Goal: Task Accomplishment & Management: Manage account settings

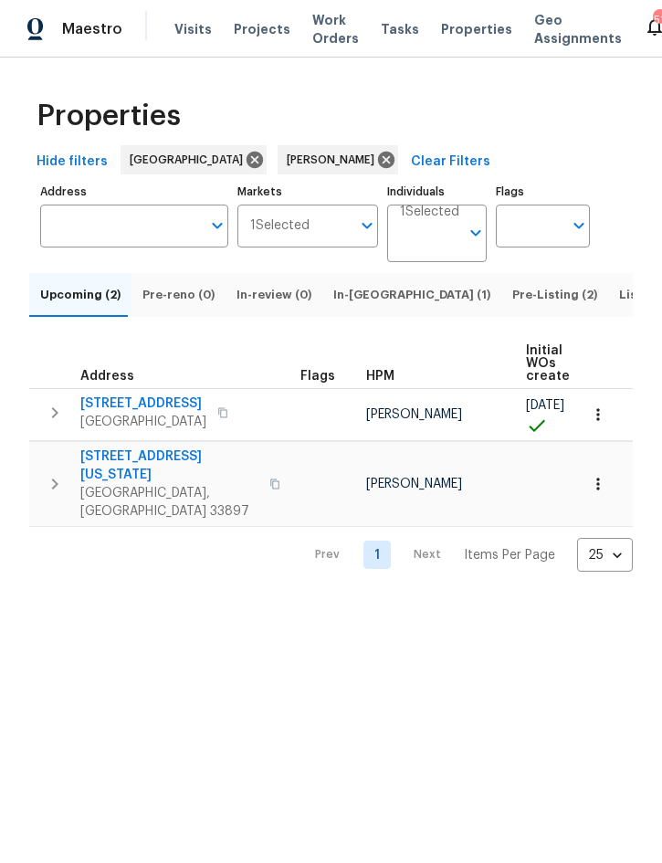
scroll to position [0, 121]
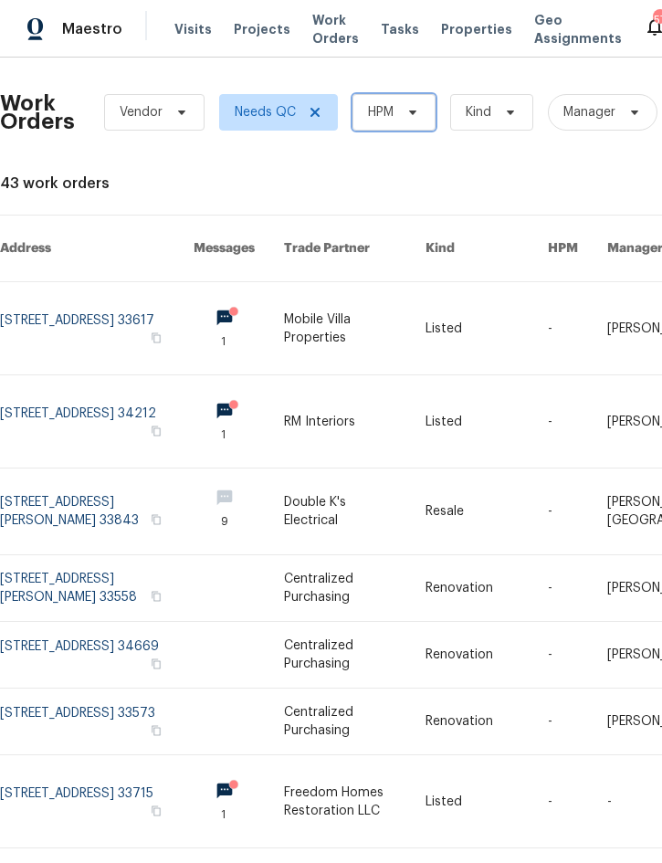
click at [393, 111] on span "HPM" at bounding box center [381, 112] width 26 height 18
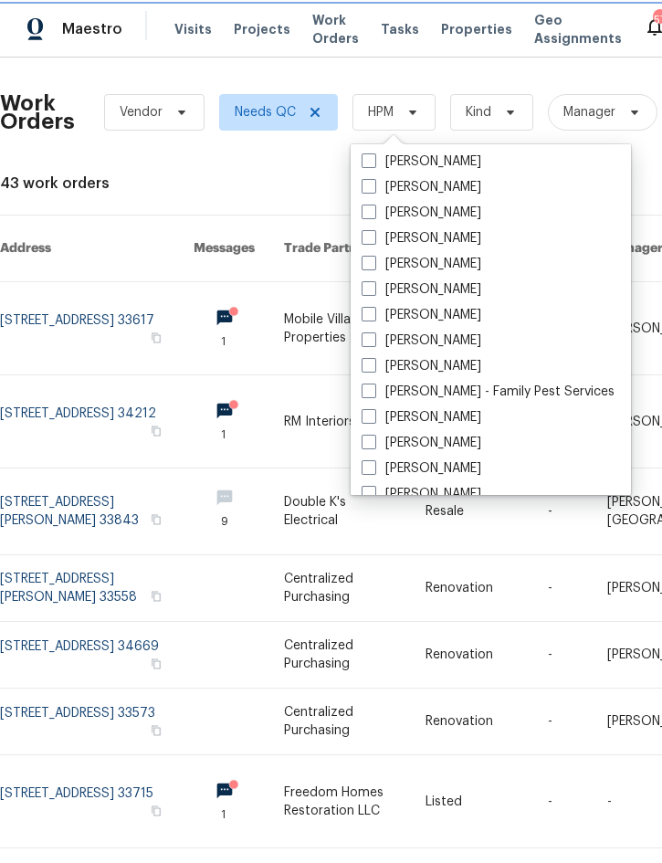
scroll to position [184, 0]
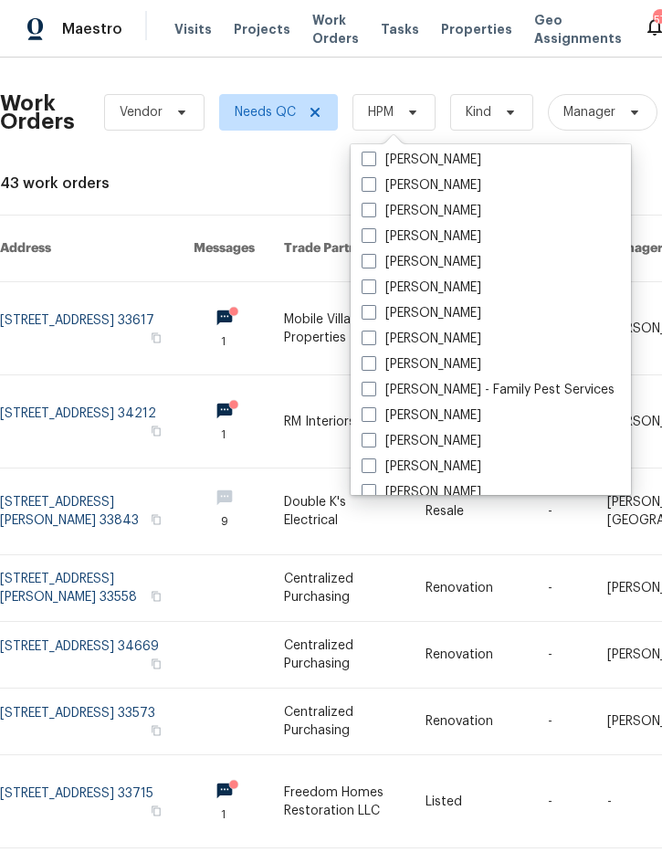
click at [450, 365] on label "[PERSON_NAME]" at bounding box center [422, 364] width 120 height 18
click at [374, 365] on input "[PERSON_NAME]" at bounding box center [368, 361] width 12 height 12
checkbox input "true"
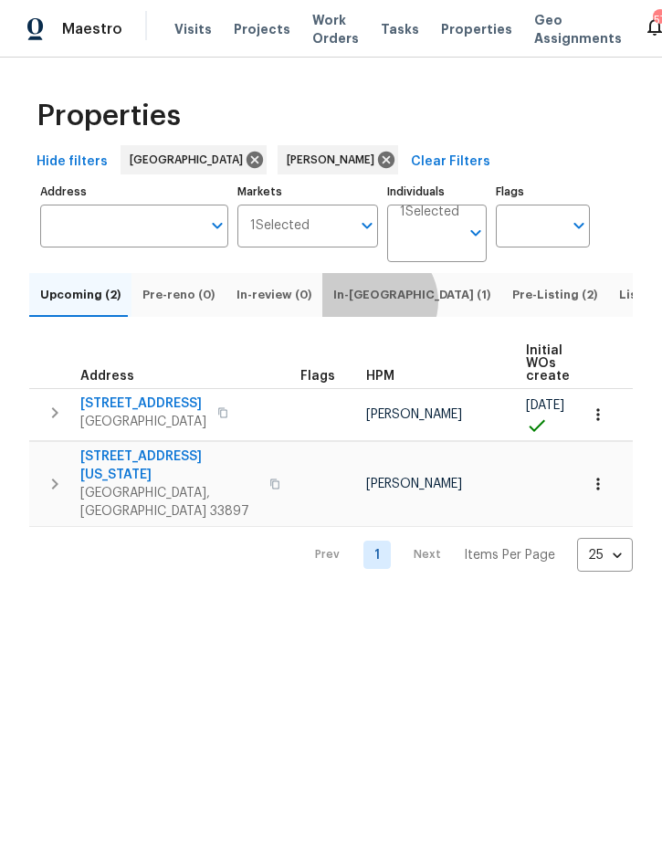
click at [366, 305] on span "In-[GEOGRAPHIC_DATA] (1)" at bounding box center [411, 295] width 157 height 20
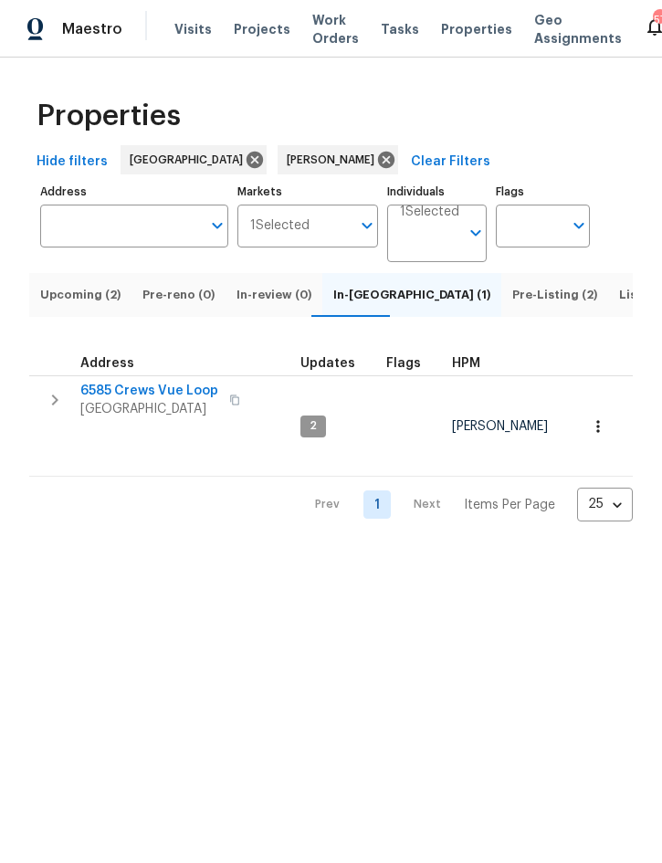
click at [49, 411] on icon "button" at bounding box center [55, 400] width 22 height 22
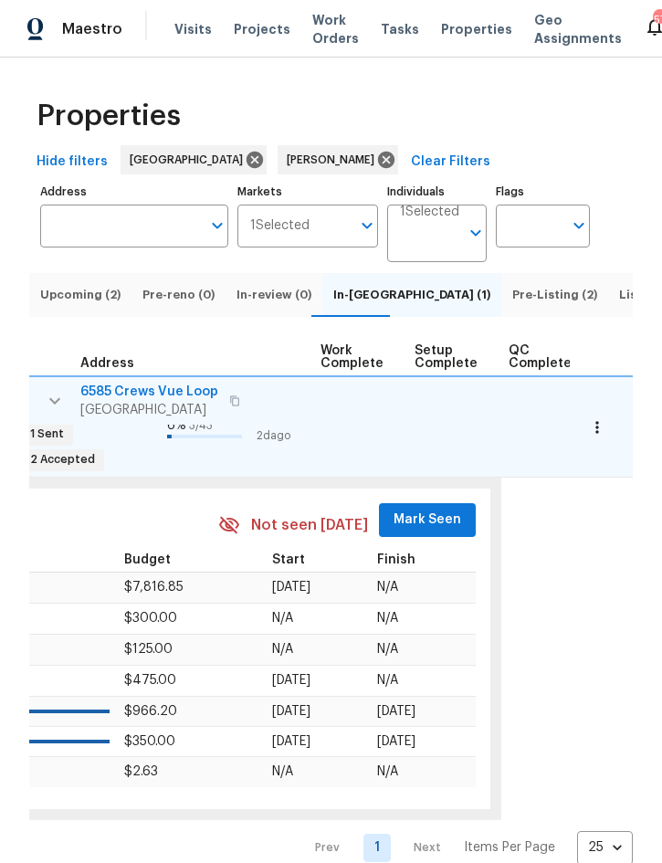
scroll to position [0, 948]
click at [417, 509] on span "Mark Seen" at bounding box center [430, 520] width 68 height 23
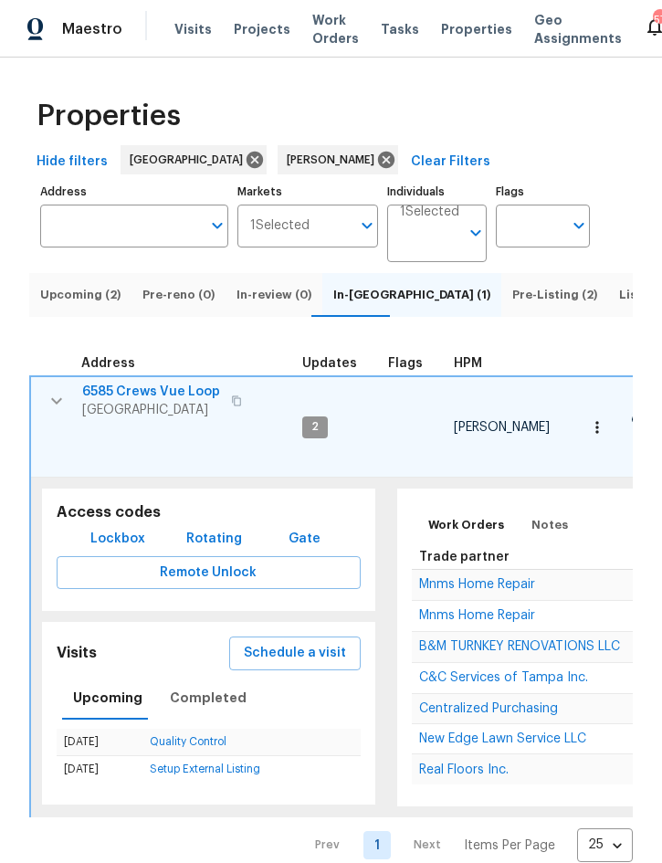
scroll to position [0, -1]
click at [60, 411] on icon "button" at bounding box center [57, 401] width 22 height 22
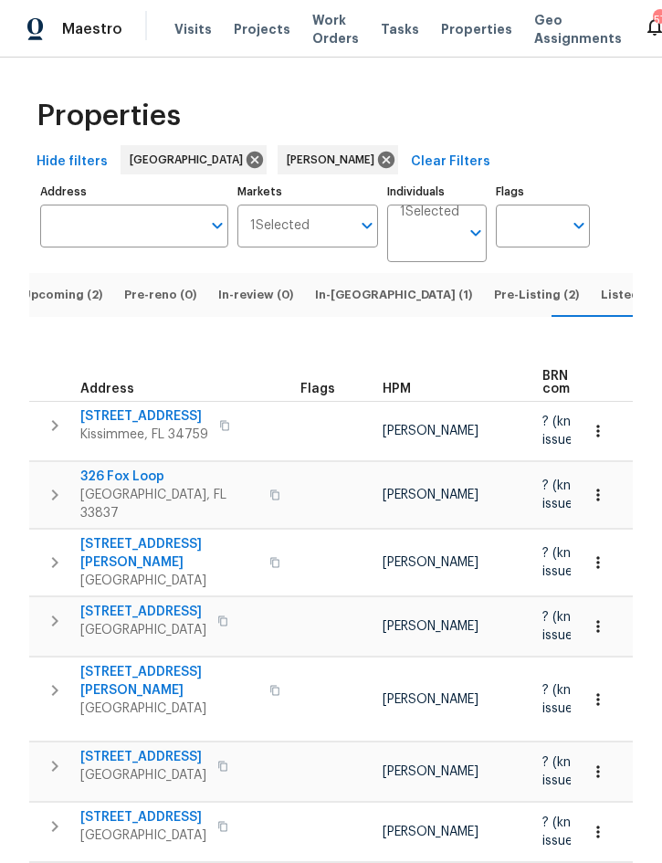
click at [70, 285] on span "Upcoming (2)" at bounding box center [62, 295] width 80 height 20
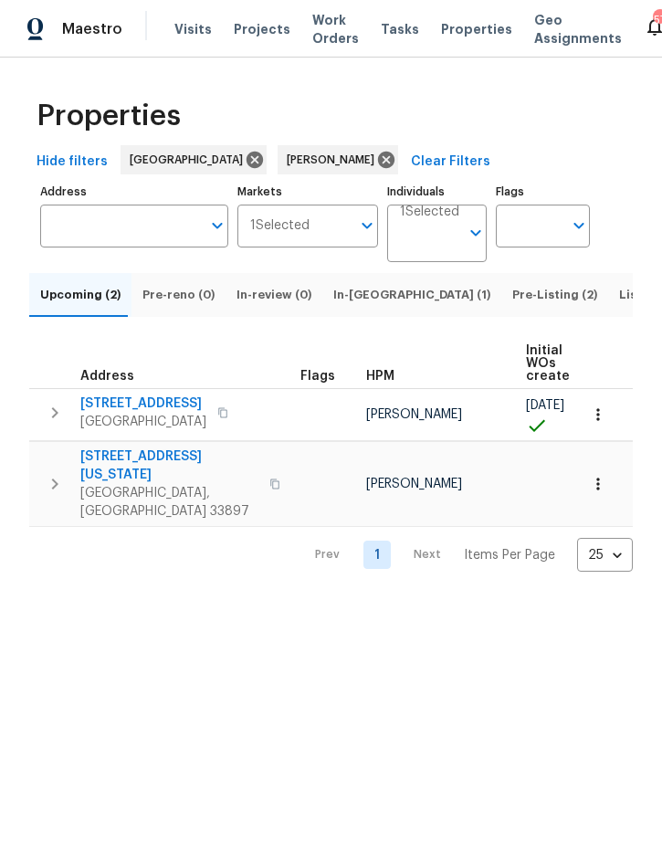
click at [50, 419] on icon "button" at bounding box center [55, 413] width 22 height 22
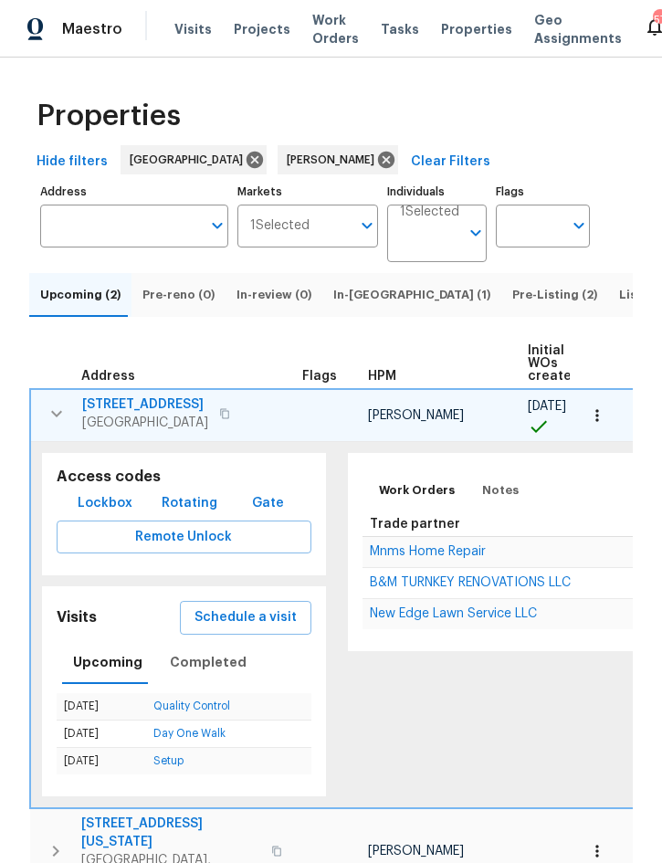
click at [55, 417] on icon "button" at bounding box center [56, 414] width 11 height 6
